Goal: Information Seeking & Learning: Check status

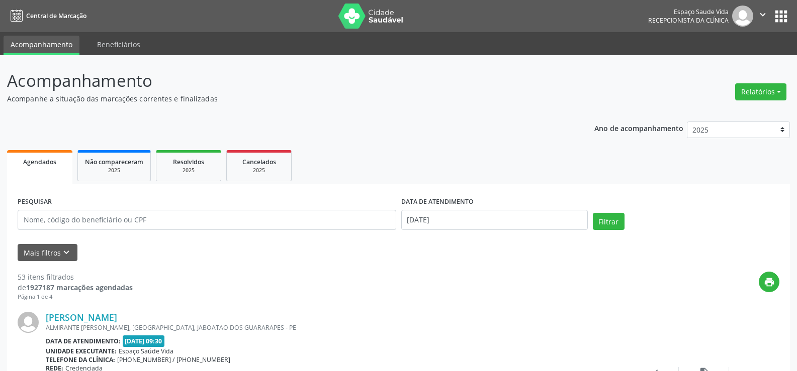
click at [133, 24] on nav "Central de Marcação Espaço Saude Vida Recepcionista da clínica  Configurações …" at bounding box center [398, 16] width 797 height 32
click at [265, 77] on p "Acompanhamento" at bounding box center [281, 80] width 548 height 25
click at [750, 89] on button "Relatórios" at bounding box center [760, 91] width 51 height 17
click at [716, 112] on link "Agendamentos" at bounding box center [732, 114] width 108 height 14
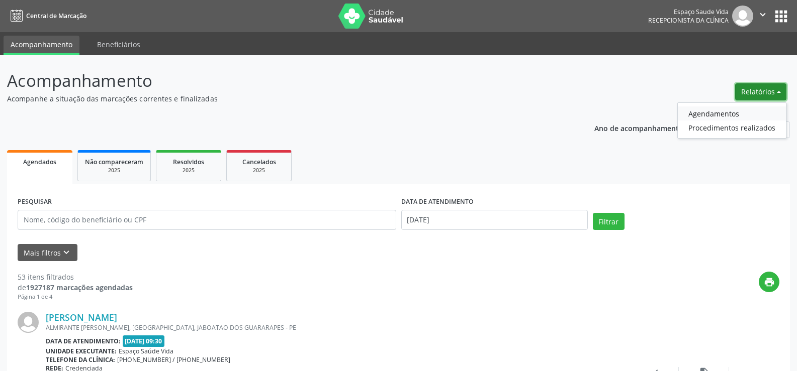
select select "8"
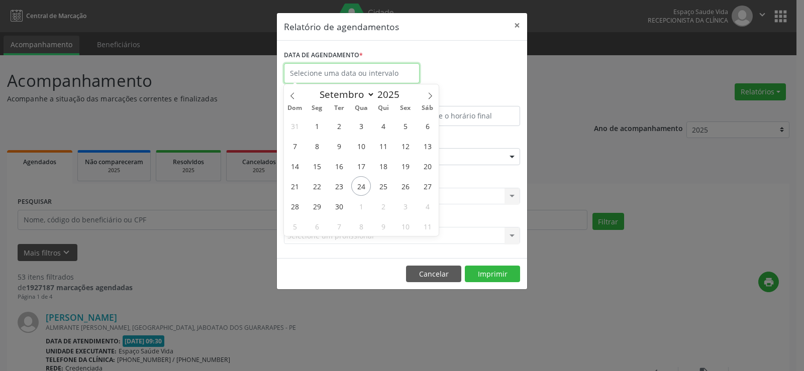
click at [341, 71] on input "text" at bounding box center [352, 73] width 136 height 20
click at [411, 184] on span "26" at bounding box center [406, 186] width 20 height 20
type input "[DATE]"
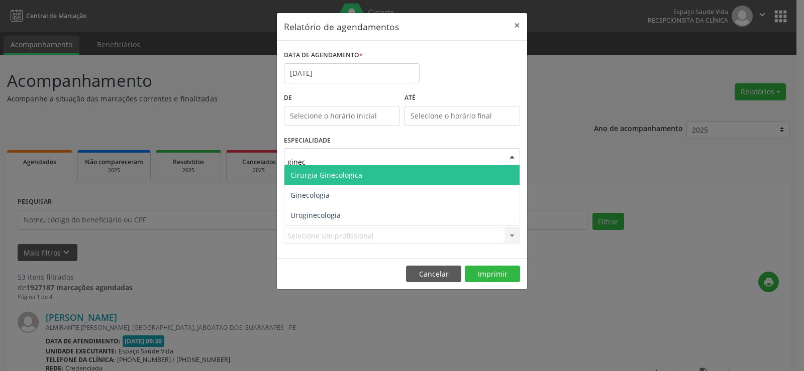
type input "gineco"
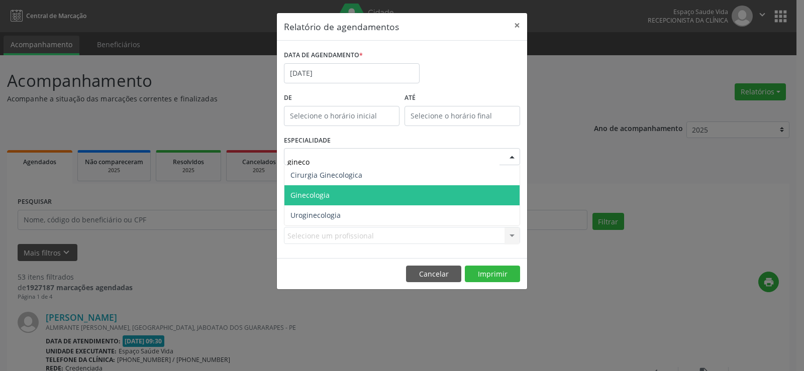
click at [297, 194] on span "Ginecologia" at bounding box center [310, 195] width 39 height 10
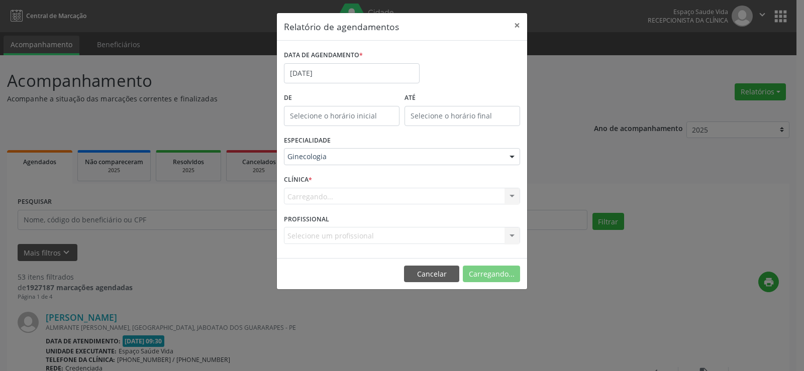
click at [625, 345] on div "Relatório de agendamentos × DATA DE AGENDAMENTO * [DATE] De ATÉ ESPECIALIDADE G…" at bounding box center [402, 185] width 804 height 371
click at [499, 272] on button "Imprimir" at bounding box center [492, 274] width 55 height 17
click at [452, 277] on button "Cancelar" at bounding box center [433, 274] width 55 height 17
